Goal: Obtain resource: Download file/media

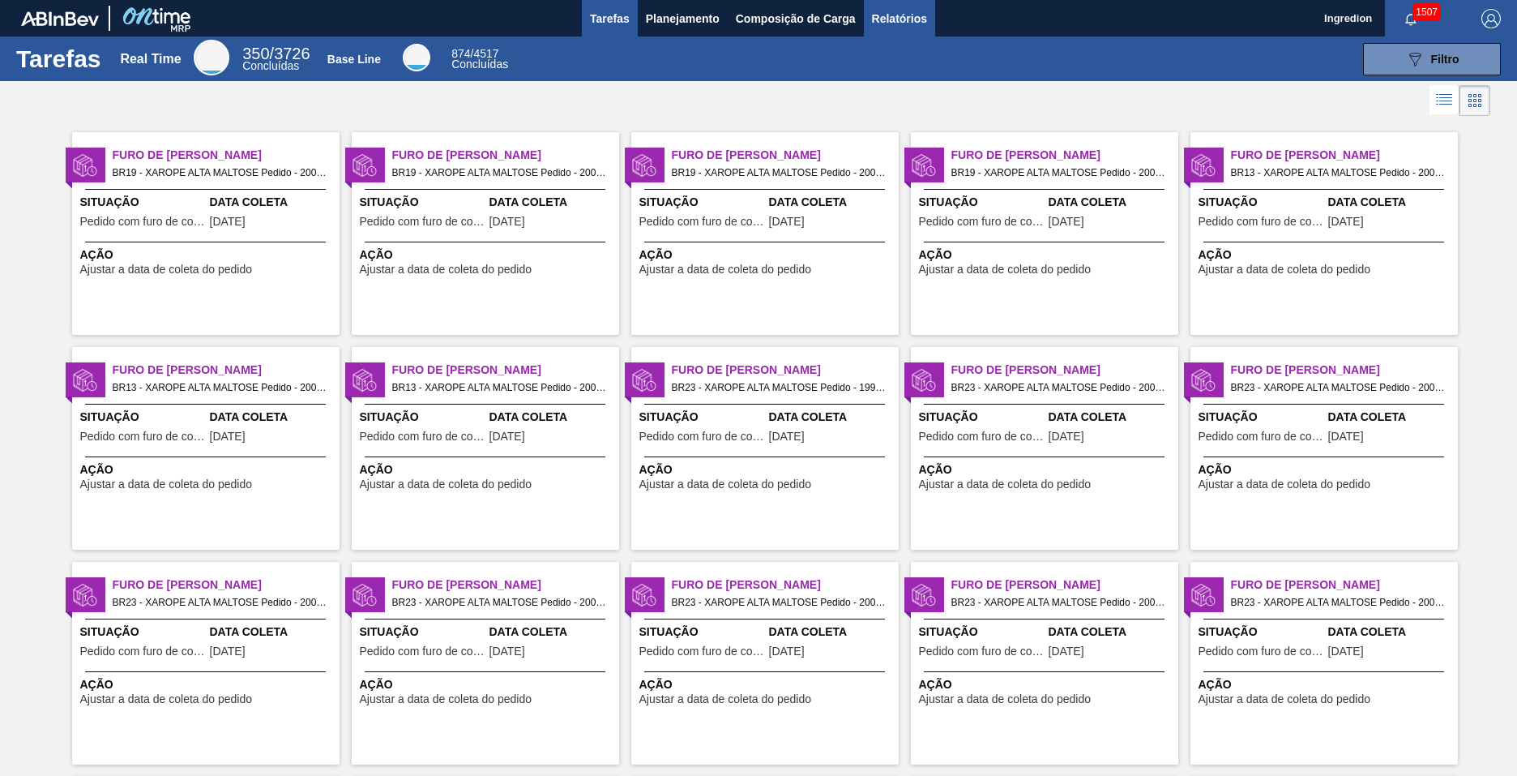
click at [898, 18] on span "Relatórios" at bounding box center [899, 18] width 55 height 19
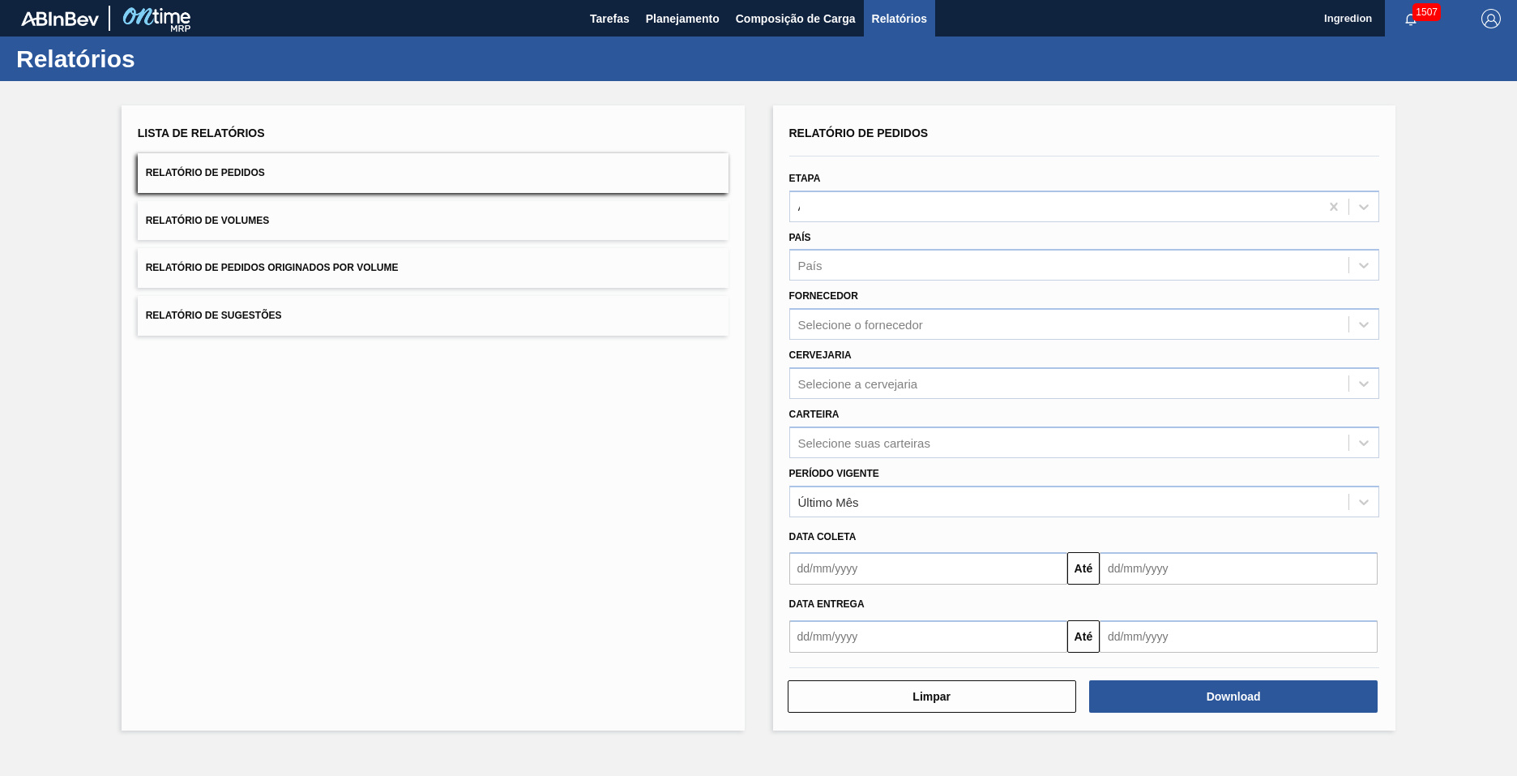
type input "Aguardando Faturamento"
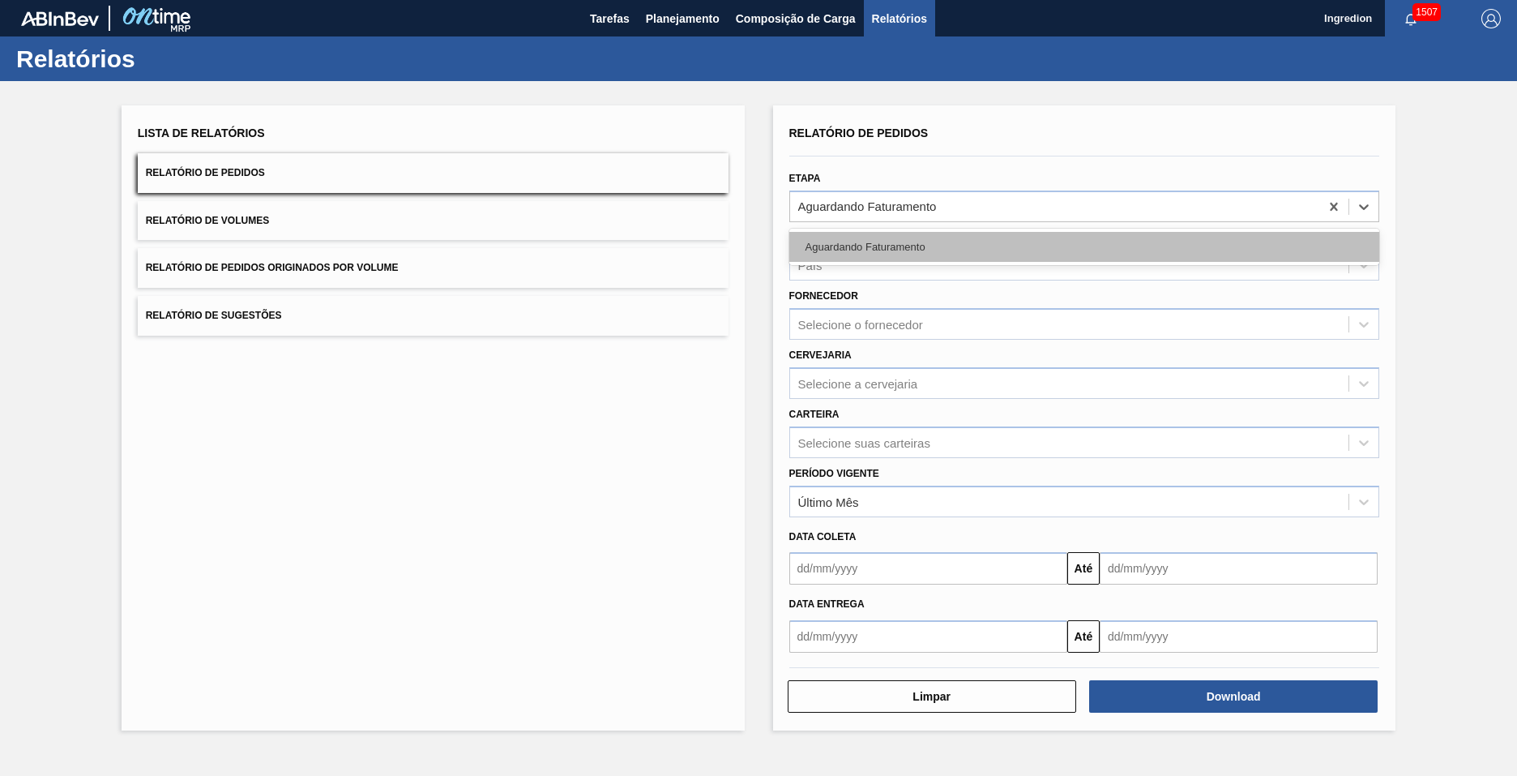
click at [1084, 246] on div "Aguardando Faturamento" at bounding box center [1084, 247] width 591 height 30
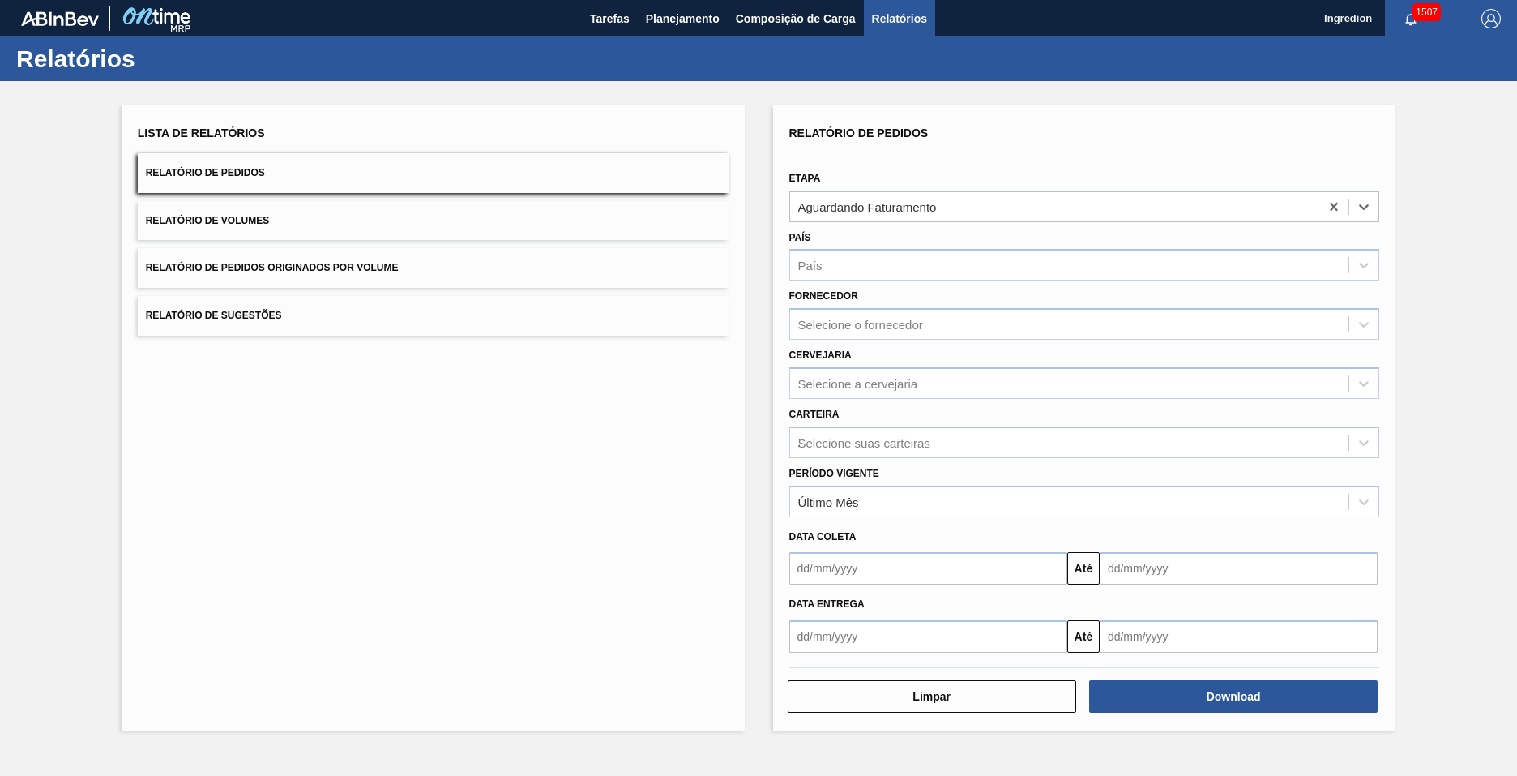
type input "Xarope"
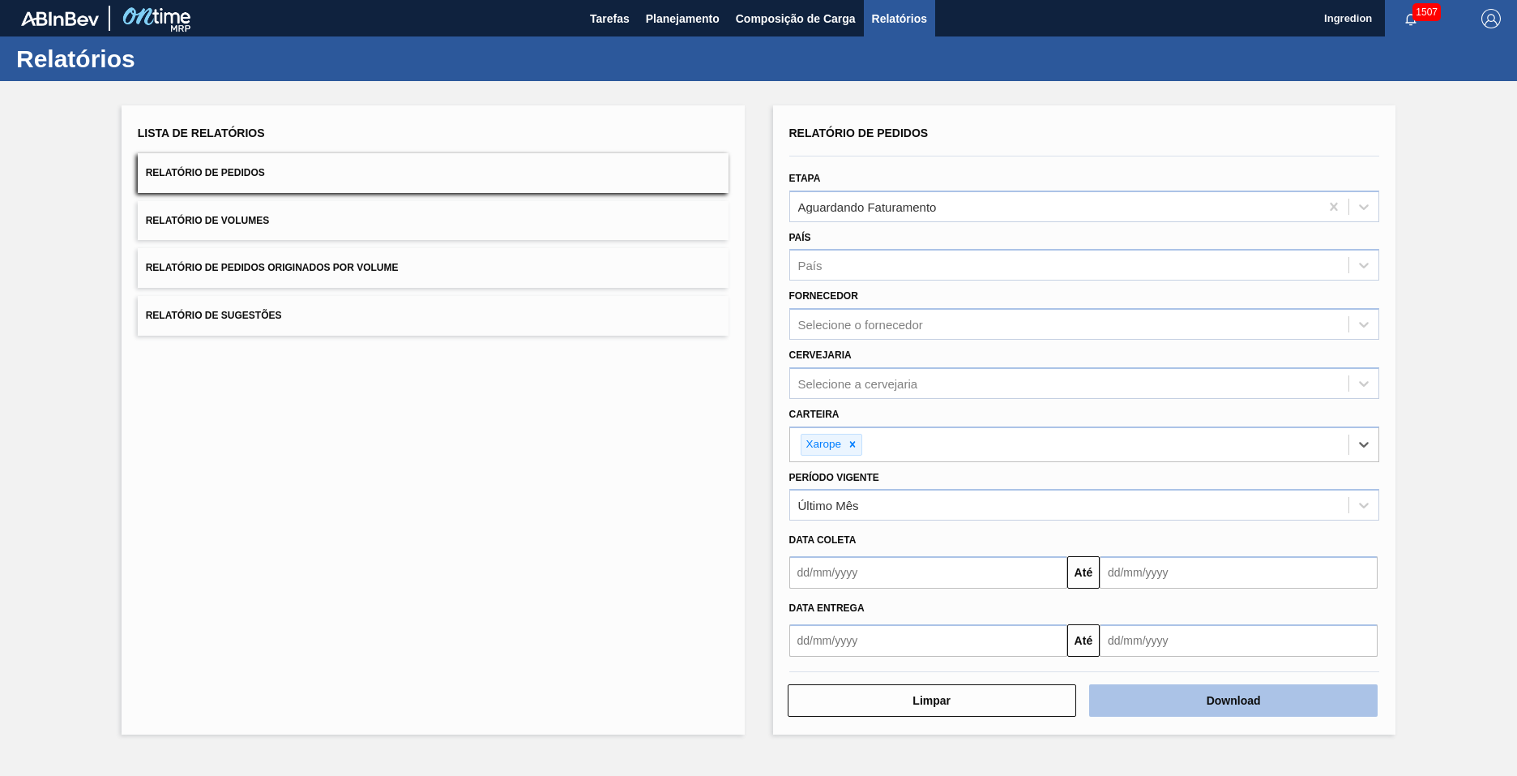
click at [1234, 700] on button "Download" at bounding box center [1233, 700] width 289 height 32
